Goal: Task Accomplishment & Management: Complete application form

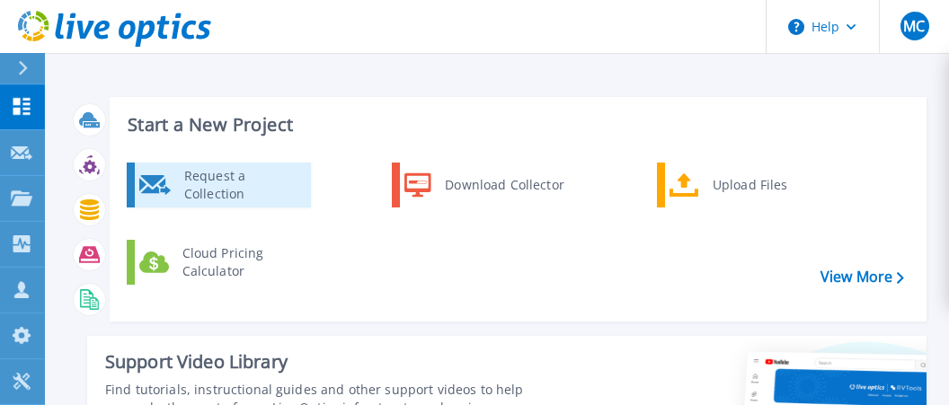
click at [273, 199] on div "Request a Collection" at bounding box center [240, 185] width 131 height 36
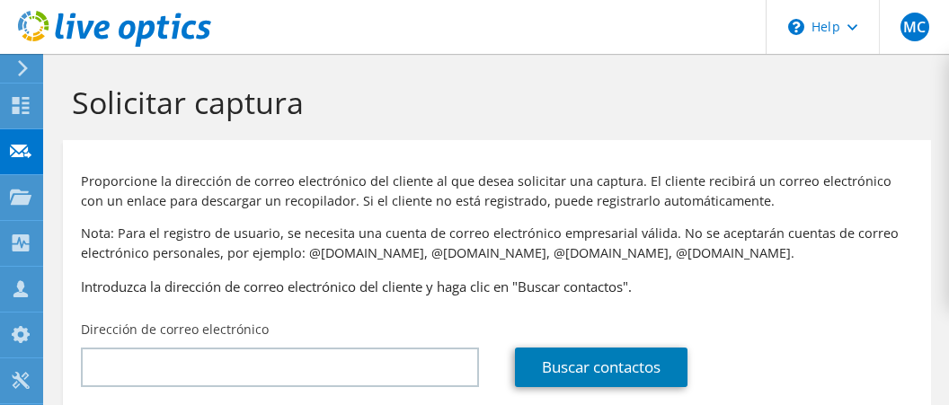
scroll to position [111, 0]
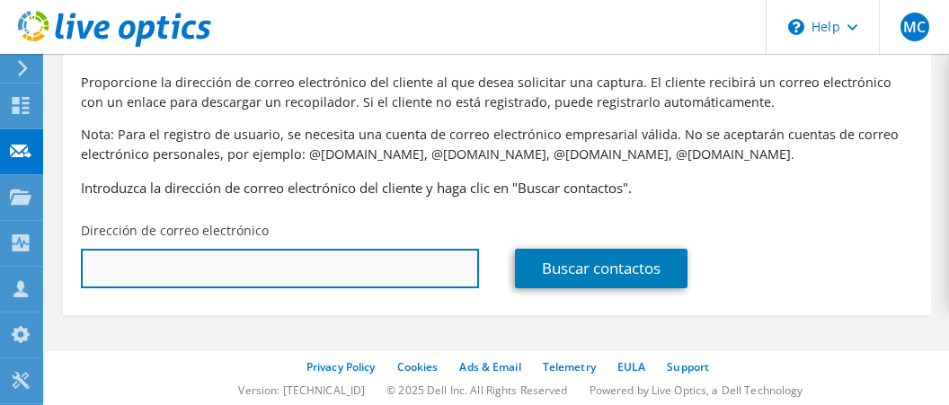
click at [318, 270] on input "text" at bounding box center [280, 269] width 398 height 40
click at [322, 266] on input "sis" at bounding box center [280, 269] width 398 height 40
paste input "erviciosti@grupodelza.com"
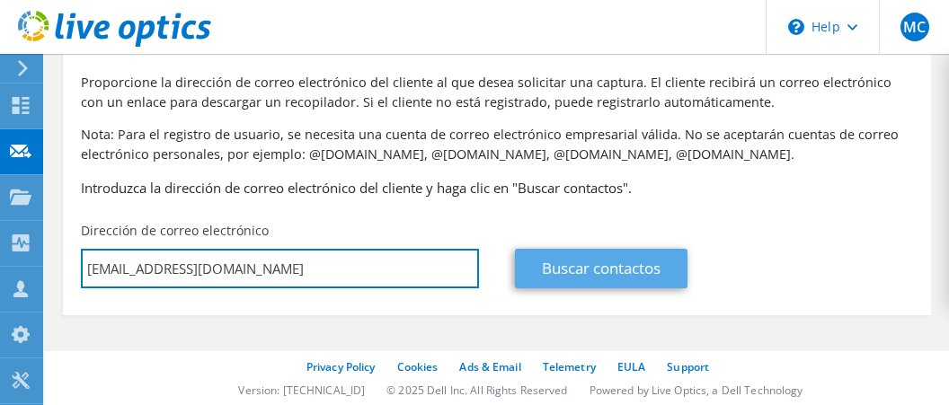
type input "serviciosti@grupodelza.com"
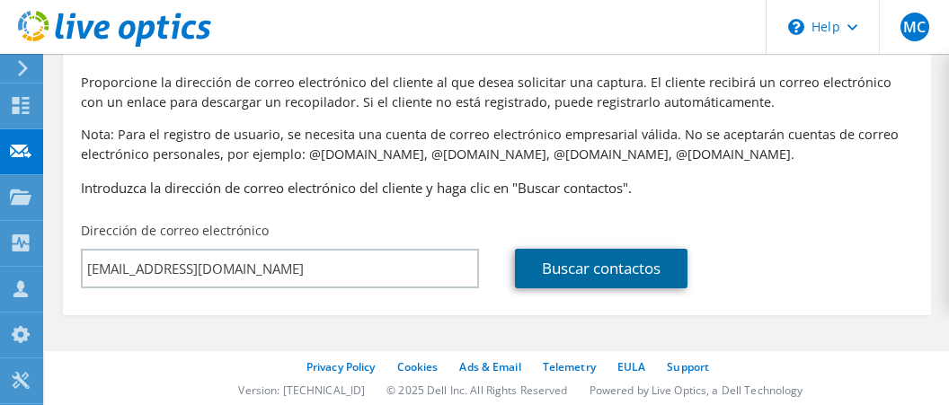
click at [580, 272] on link "Buscar contactos" at bounding box center [601, 269] width 173 height 40
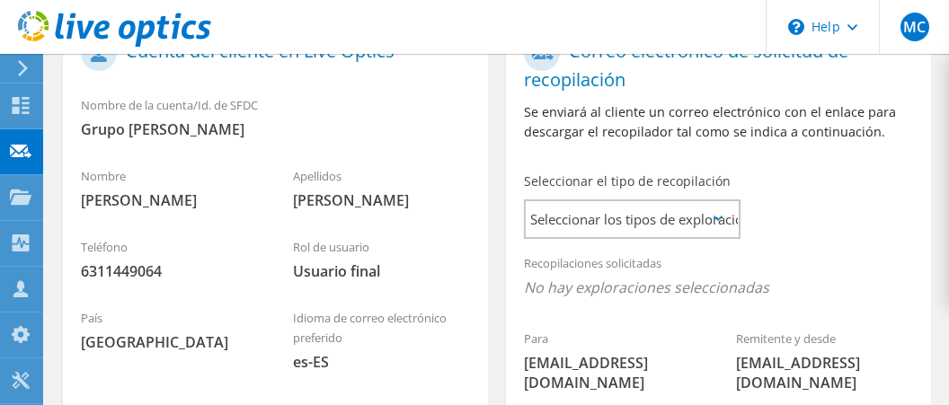
scroll to position [518, 0]
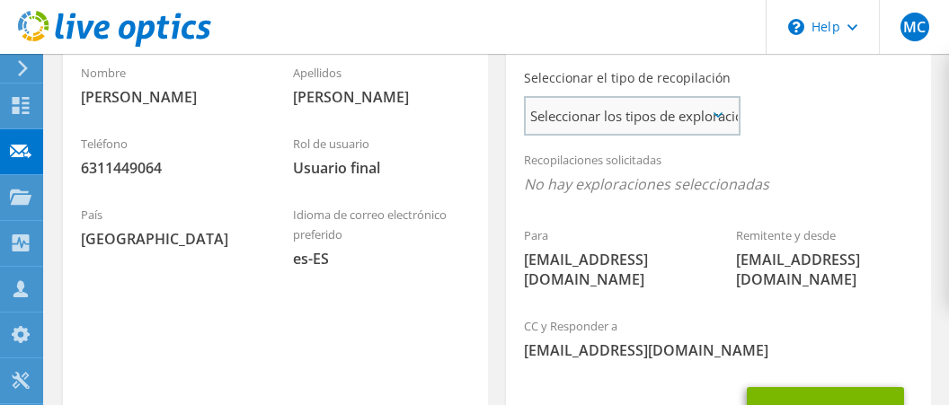
click at [655, 133] on span "Seleccionar los tipos de exploraciones solicitados" at bounding box center [632, 116] width 212 height 36
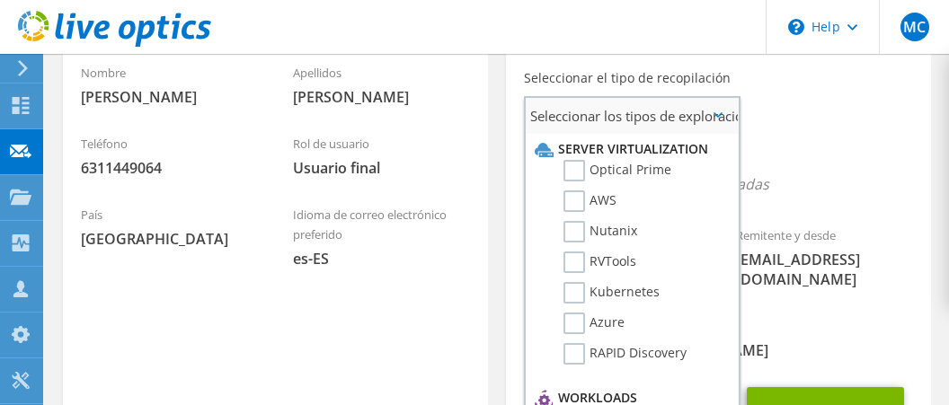
click at [561, 191] on li "Optical Prime" at bounding box center [629, 175] width 199 height 31
click at [564, 182] on label "Optical Prime" at bounding box center [617, 171] width 108 height 22
click at [0, 0] on input "Optical Prime" at bounding box center [0, 0] width 0 height 0
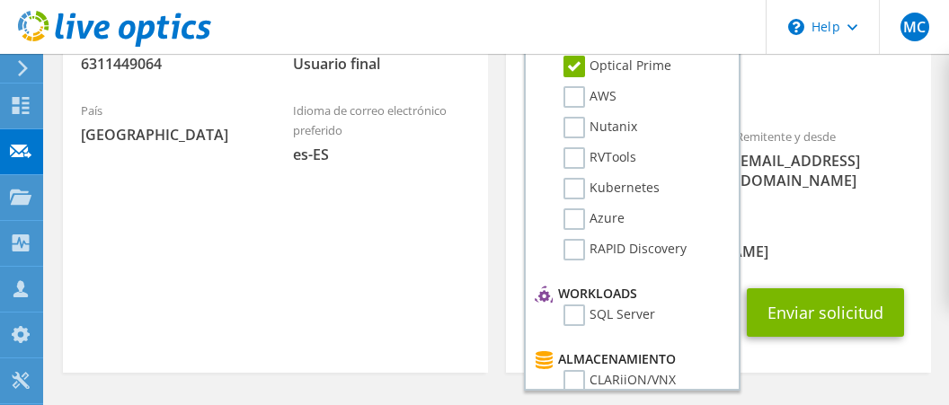
scroll to position [708, 0]
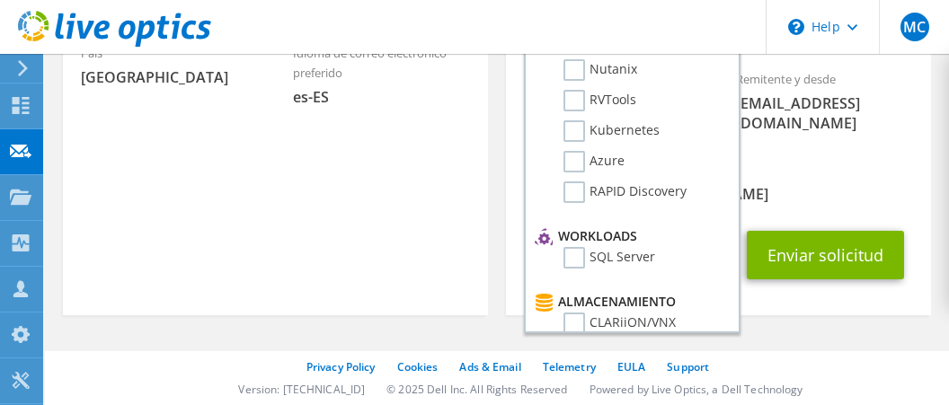
click at [904, 310] on section "Correo electrónico de solicitud de recopilación Se enviará al cliente un correo…" at bounding box center [718, 33] width 425 height 563
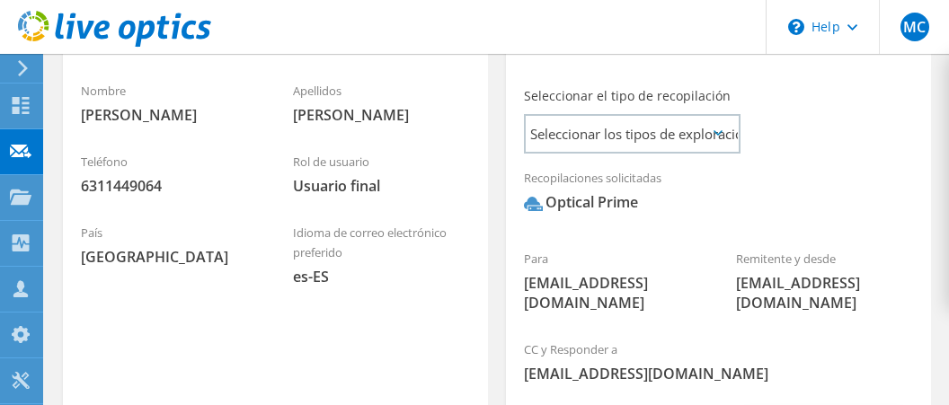
scroll to position [604, 0]
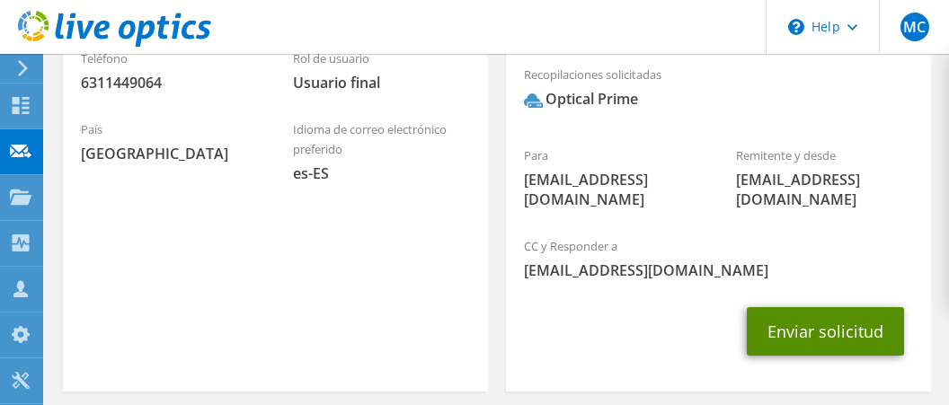
click at [858, 355] on button "Enviar solicitud" at bounding box center [825, 331] width 157 height 49
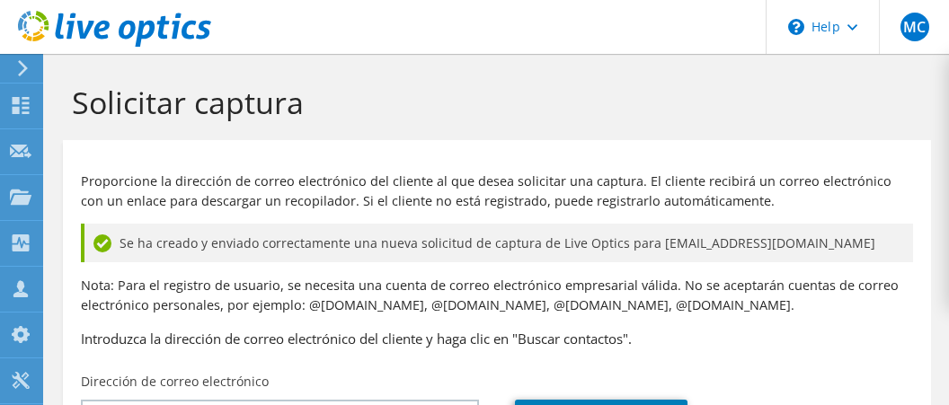
click at [105, 35] on icon at bounding box center [114, 29] width 193 height 37
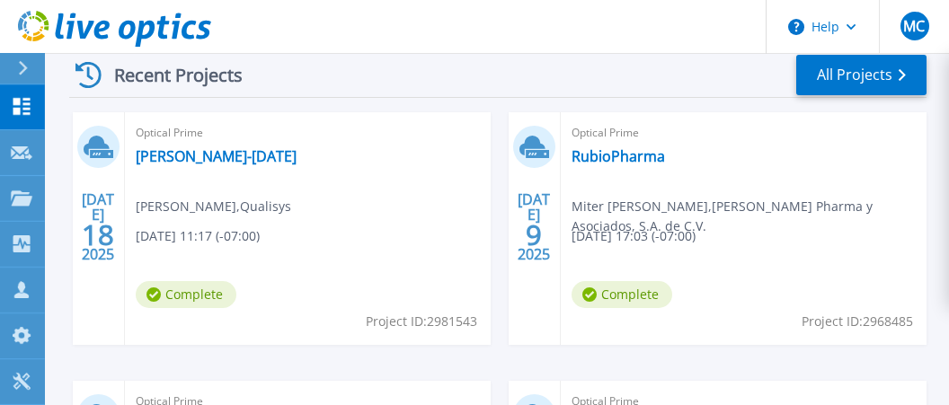
scroll to position [311, 0]
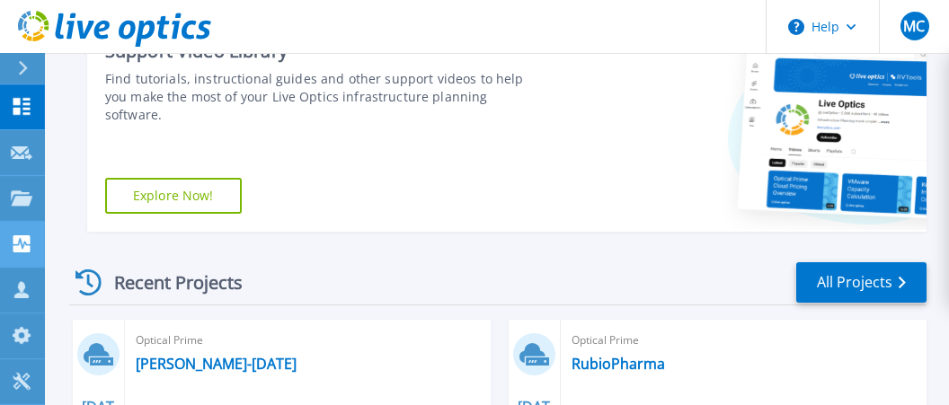
click at [19, 233] on link "Collectors Collectors" at bounding box center [22, 245] width 45 height 46
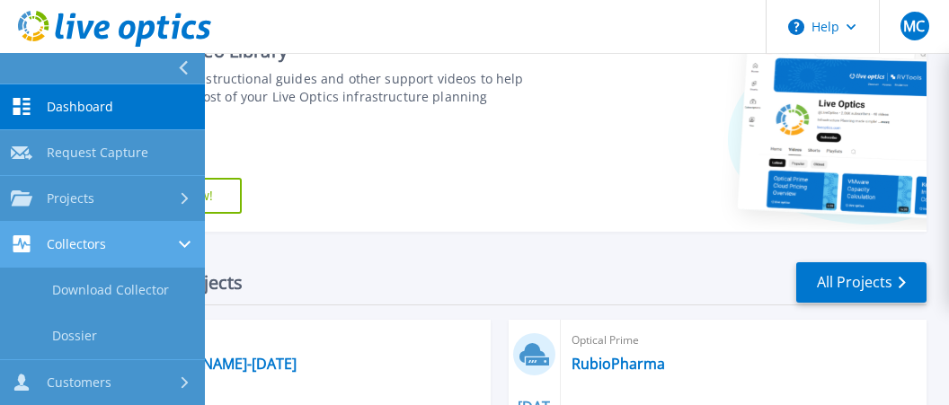
click at [53, 237] on div "Collectors" at bounding box center [58, 243] width 95 height 17
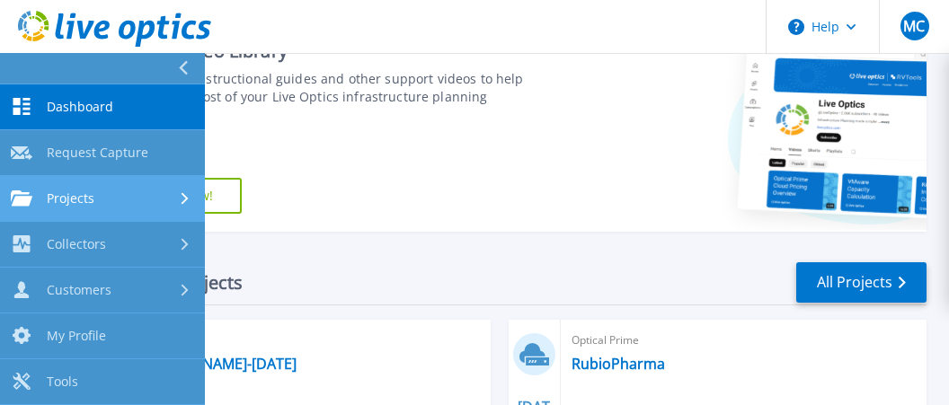
click at [53, 191] on link "Projects Projects" at bounding box center [102, 199] width 205 height 46
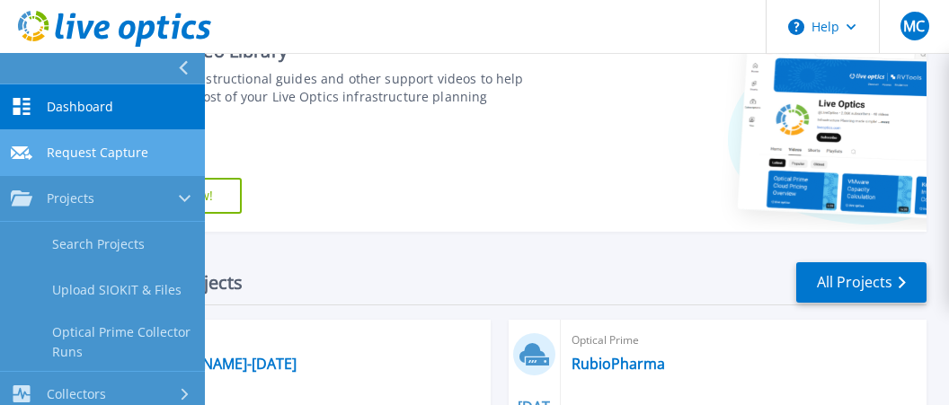
click at [74, 161] on span "Request Capture" at bounding box center [98, 153] width 102 height 16
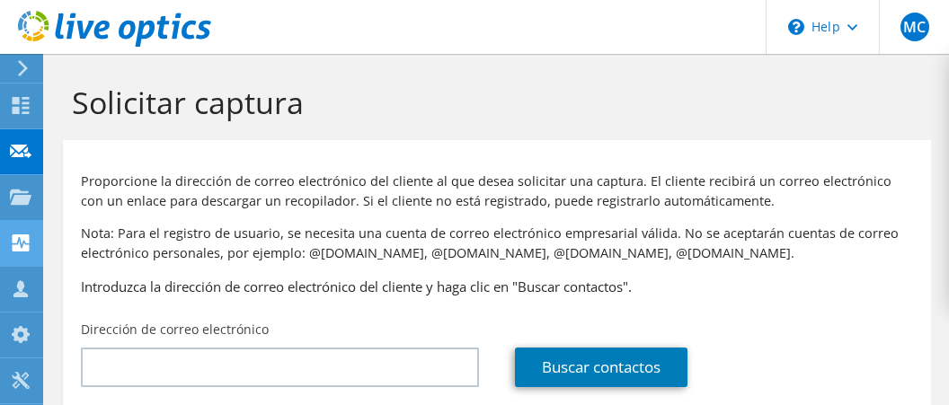
click at [23, 243] on icon at bounding box center [21, 243] width 22 height 17
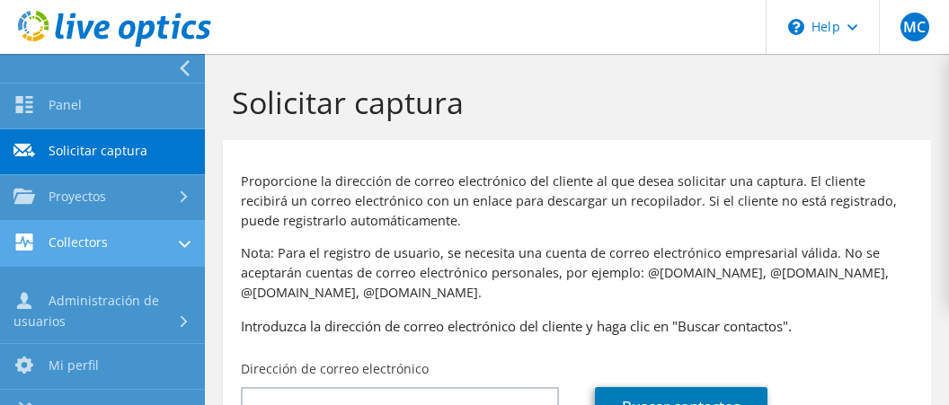
click at [23, 243] on link "Collectors" at bounding box center [102, 244] width 205 height 46
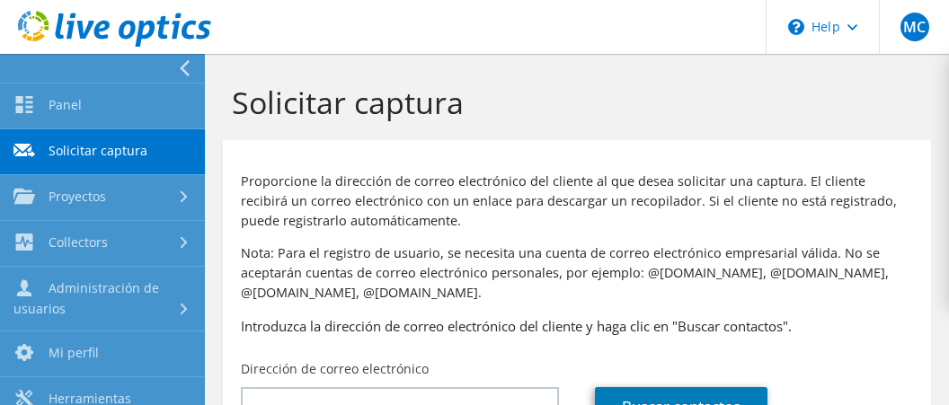
scroll to position [68, 0]
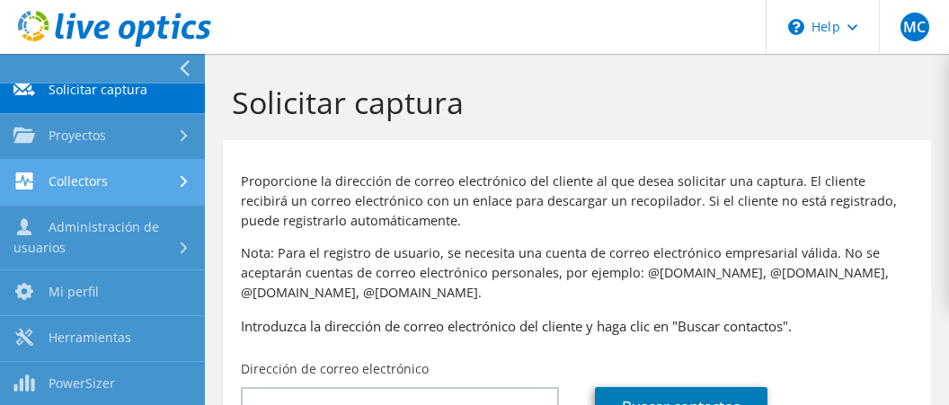
click at [106, 164] on link "Collectors" at bounding box center [102, 183] width 205 height 46
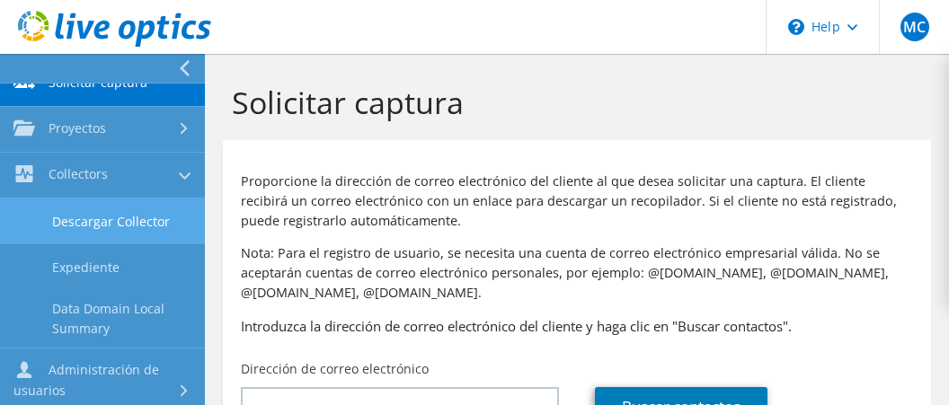
click at [116, 240] on link "Descargar Collector" at bounding box center [102, 222] width 205 height 46
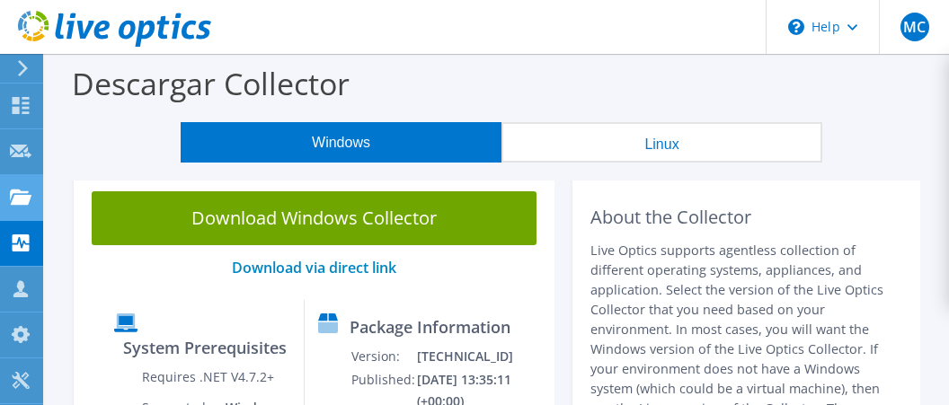
click at [28, 196] on use at bounding box center [21, 196] width 22 height 15
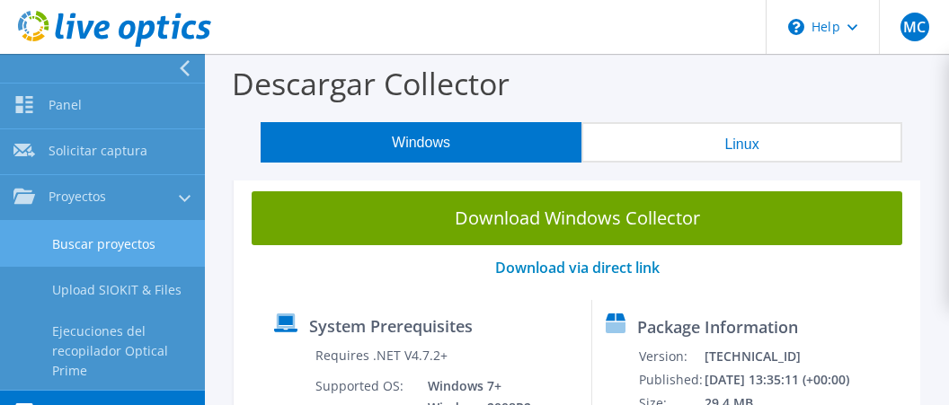
click at [75, 238] on link "Buscar proyectos" at bounding box center [102, 244] width 205 height 46
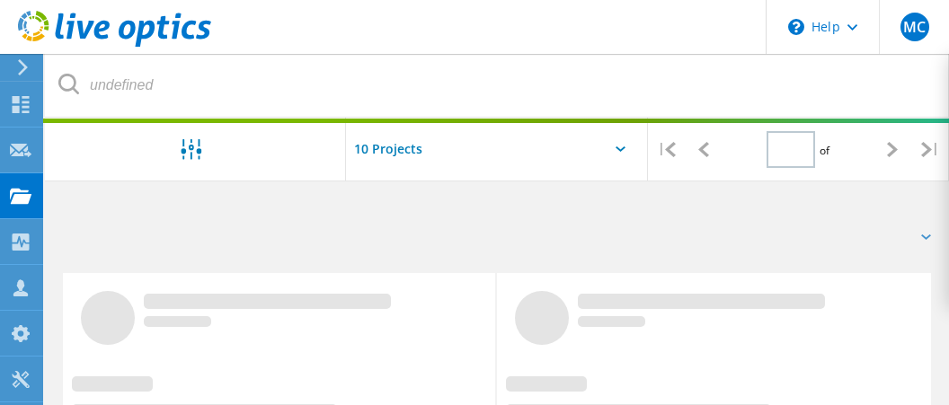
type input "1"
